Goal: Transaction & Acquisition: Purchase product/service

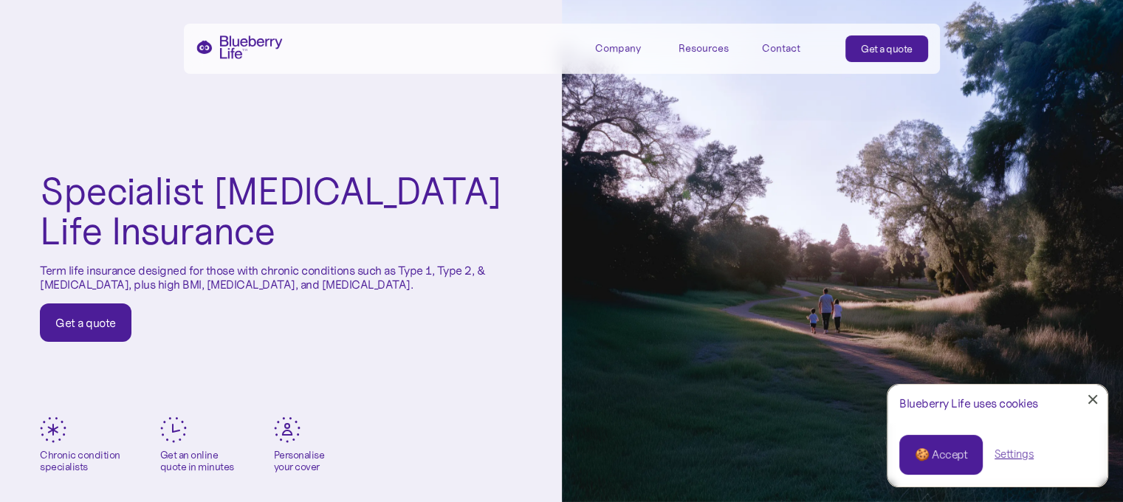
click at [936, 447] on div "🍪 Accept" at bounding box center [940, 455] width 52 height 16
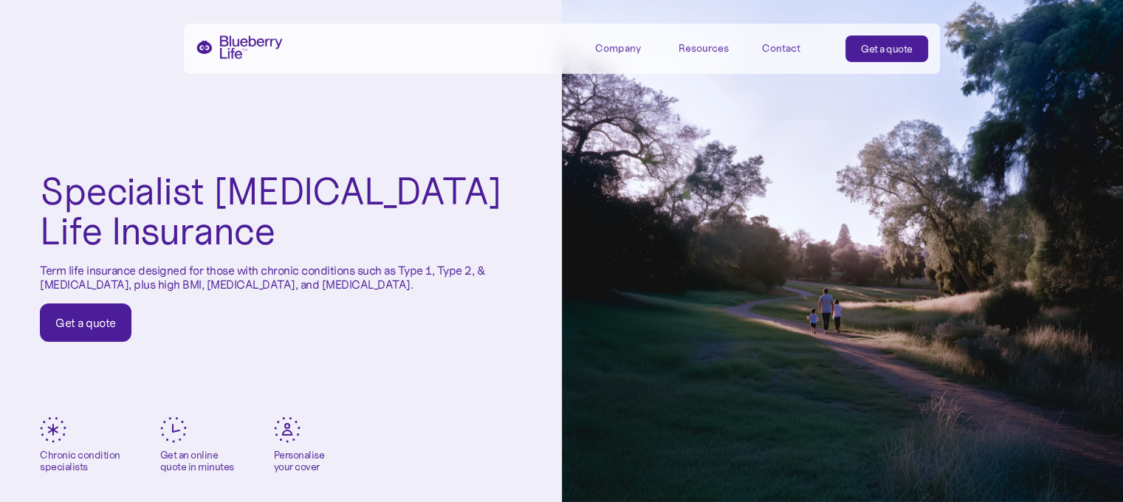
click at [92, 320] on div "Get a quote" at bounding box center [85, 322] width 61 height 15
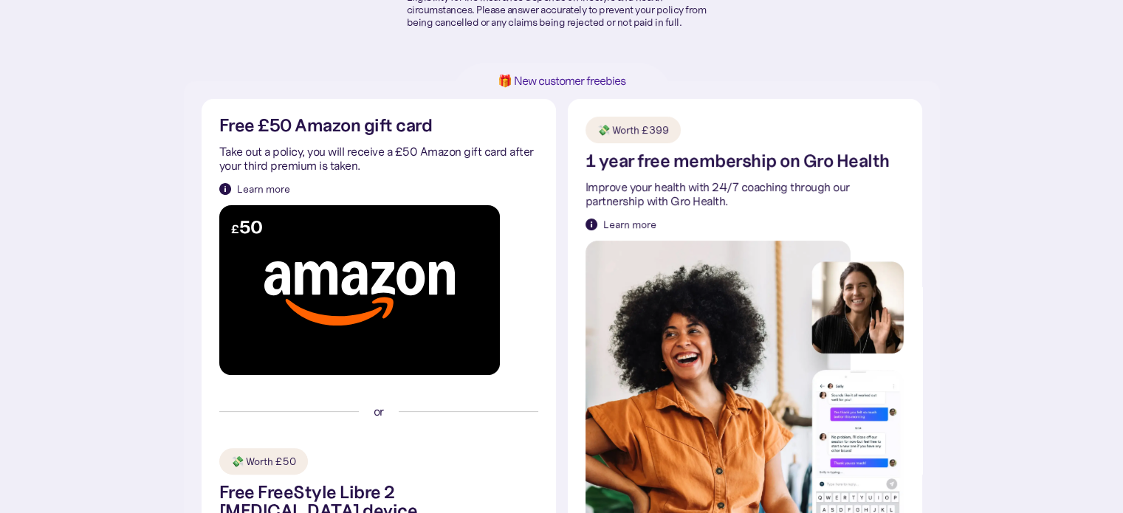
scroll to position [112, 0]
